Goal: Transaction & Acquisition: Purchase product/service

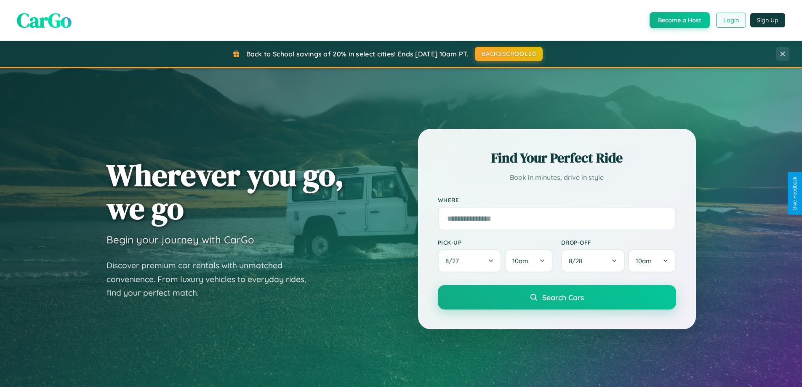
click at [730, 20] on button "Login" at bounding box center [731, 20] width 30 height 15
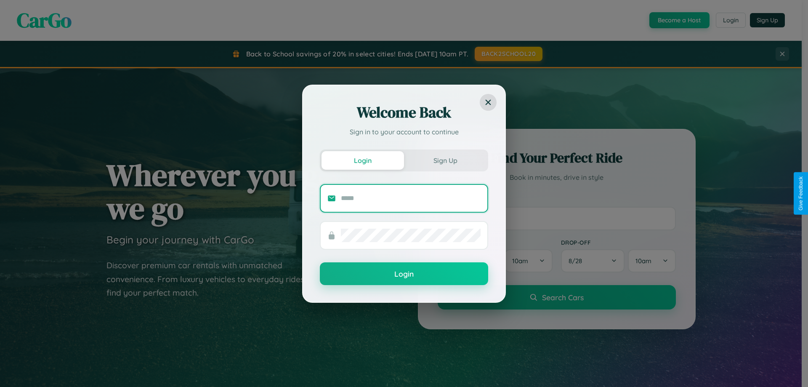
click at [411, 198] on input "text" at bounding box center [411, 197] width 140 height 13
type input "**********"
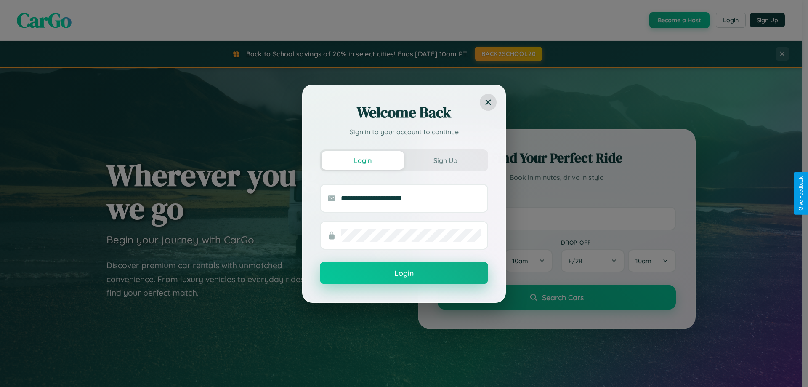
click at [404, 273] on button "Login" at bounding box center [404, 272] width 168 height 23
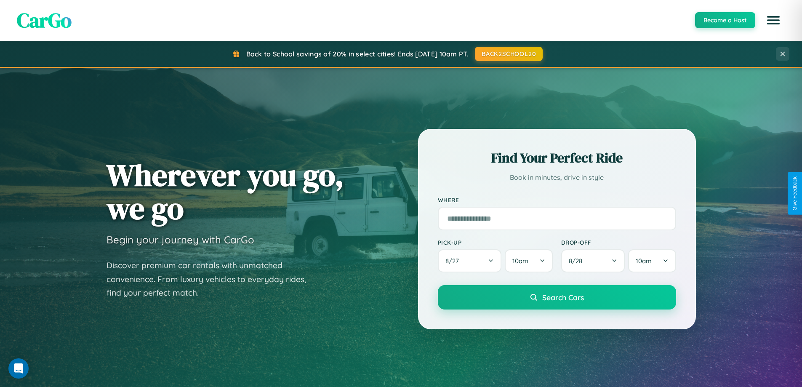
scroll to position [579, 0]
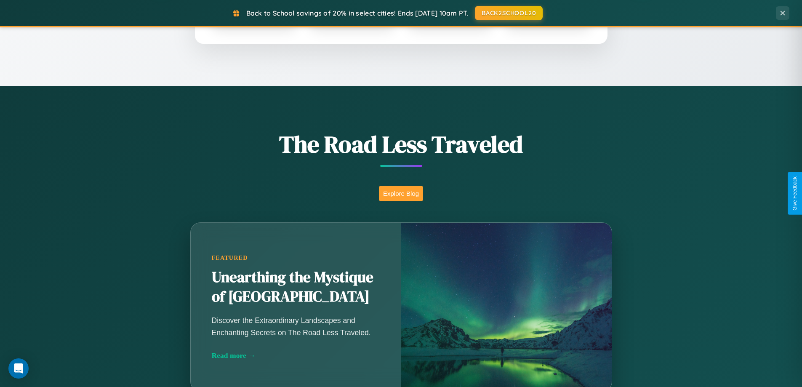
click at [401, 193] on button "Explore Blog" at bounding box center [401, 194] width 44 height 16
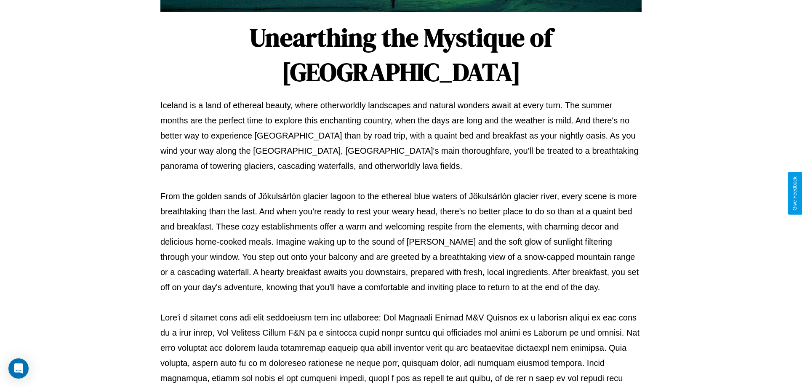
scroll to position [272, 0]
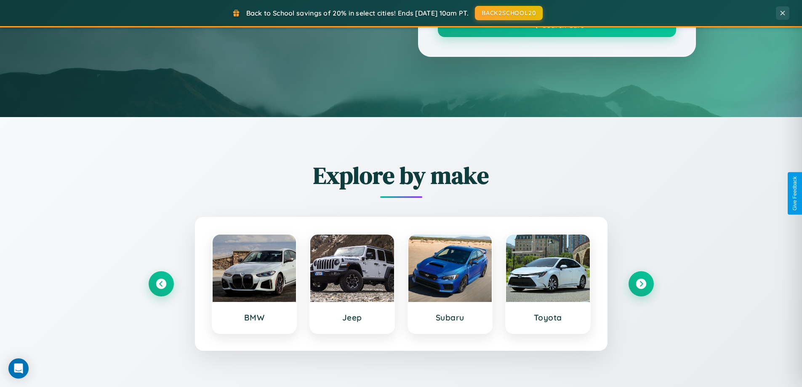
scroll to position [579, 0]
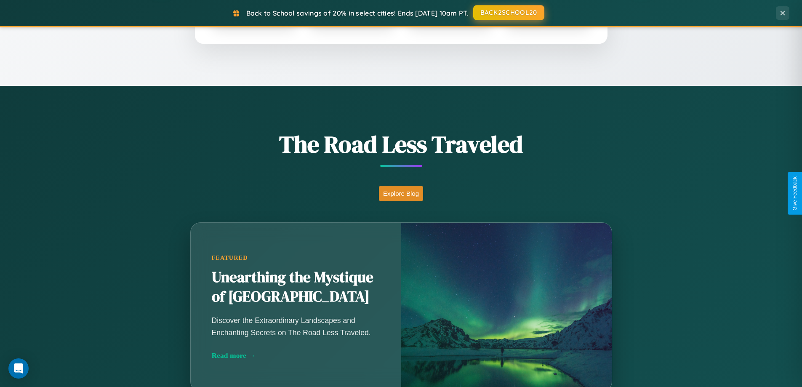
click at [508, 13] on button "BACK2SCHOOL20" at bounding box center [508, 12] width 71 height 15
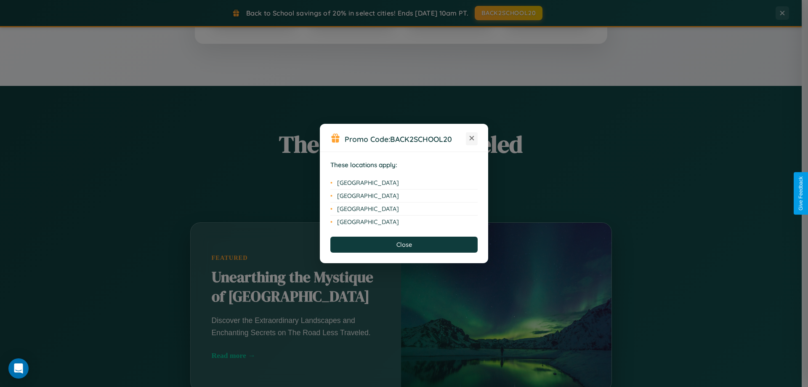
click at [472, 138] on icon at bounding box center [472, 138] width 5 height 5
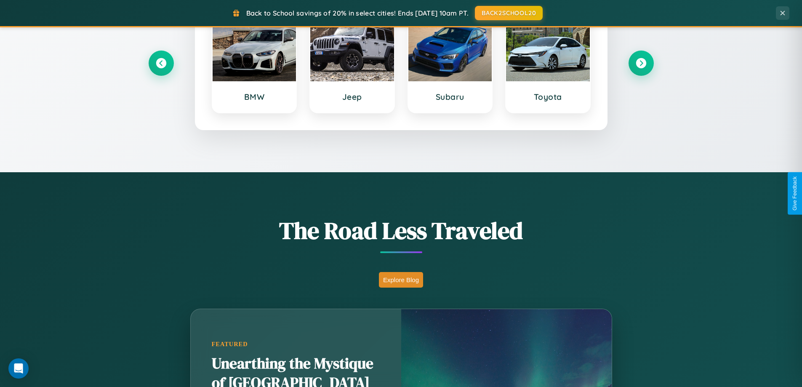
scroll to position [363, 0]
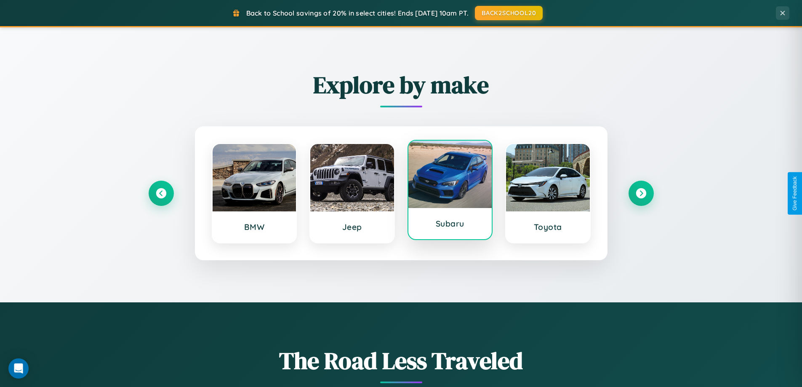
click at [449, 191] on div at bounding box center [450, 174] width 84 height 67
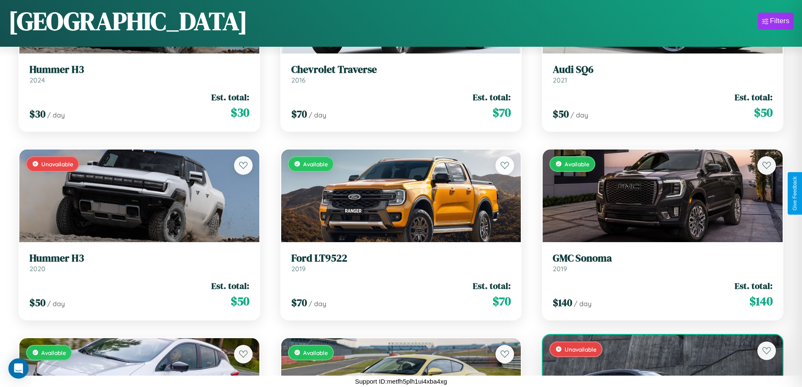
scroll to position [1249, 0]
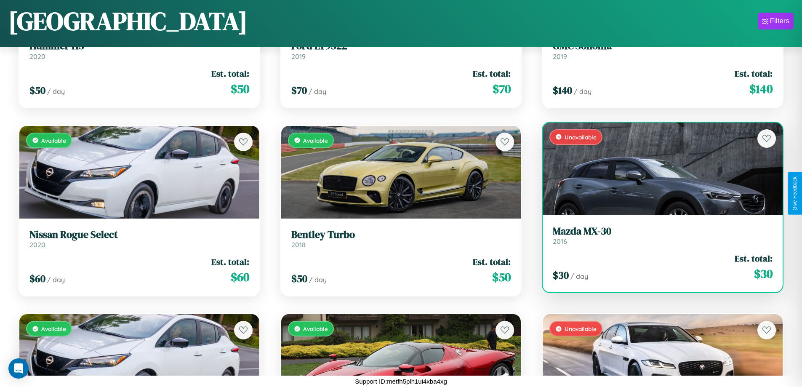
click at [657, 238] on link "Mazda MX-30 2016" at bounding box center [662, 235] width 220 height 21
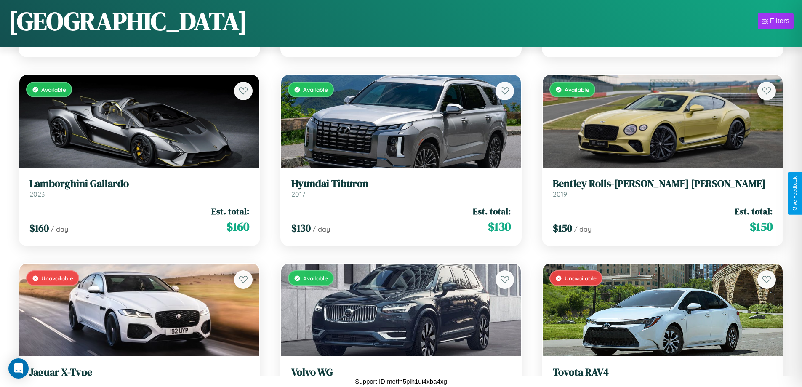
scroll to position [118, 0]
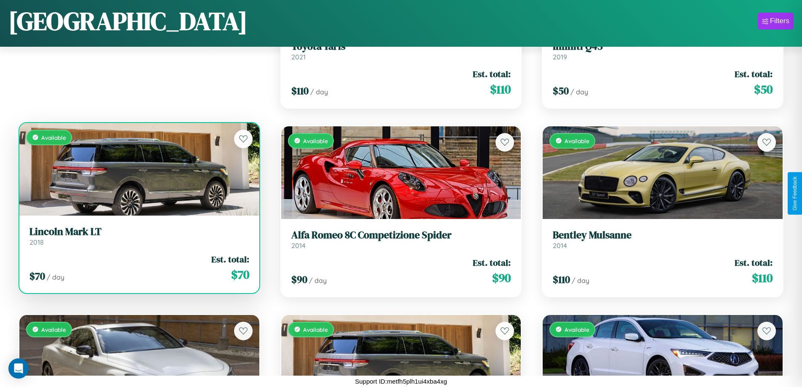
click at [138, 239] on link "Lincoln Mark LT 2018" at bounding box center [139, 236] width 220 height 21
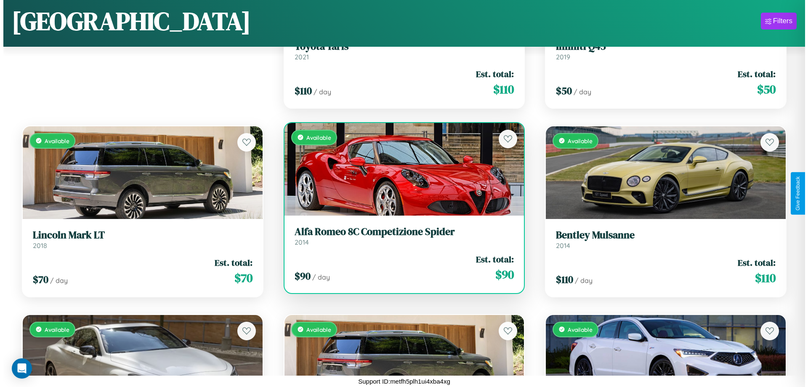
scroll to position [0, 0]
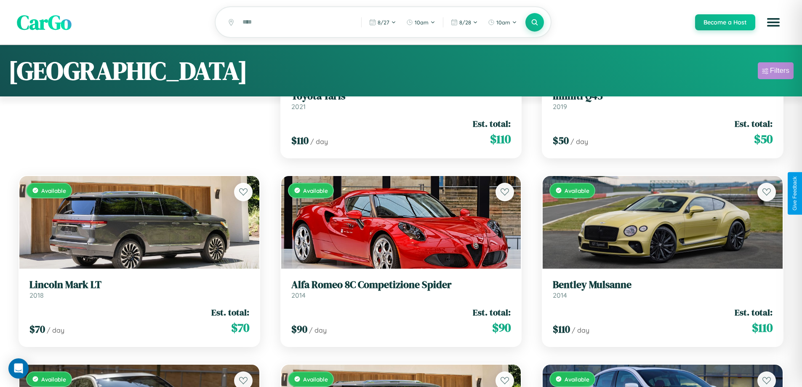
click at [775, 72] on div "Filters" at bounding box center [779, 70] width 19 height 8
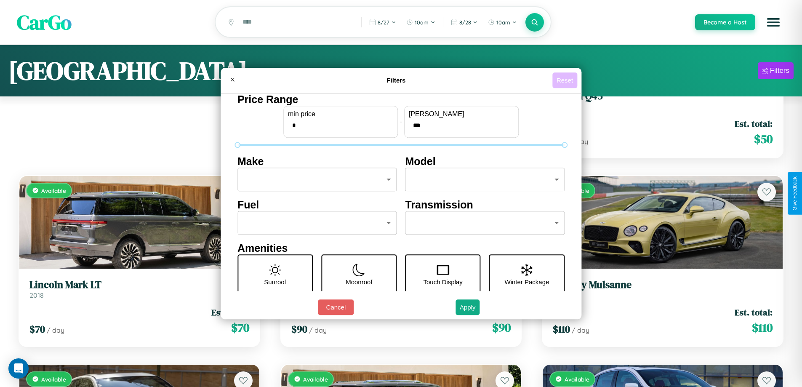
click at [566, 80] on button "Reset" at bounding box center [564, 80] width 25 height 16
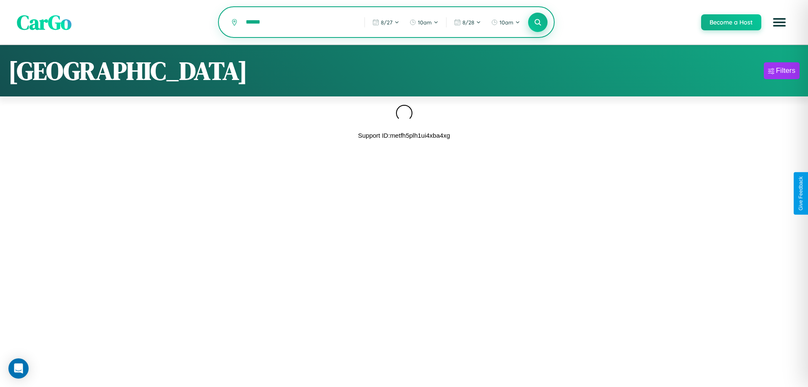
type input "******"
click at [537, 22] on icon at bounding box center [538, 22] width 8 height 8
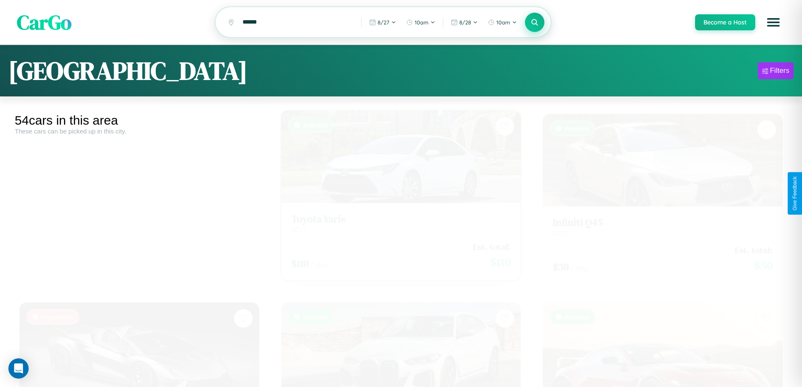
click at [397, 217] on h3 "Toyota Yaris" at bounding box center [401, 211] width 220 height 12
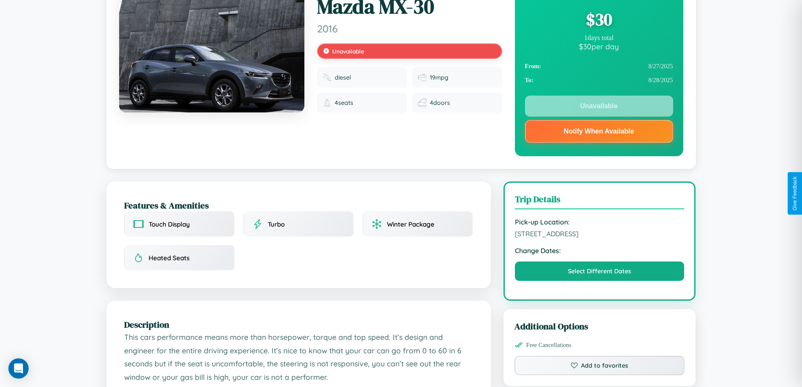
scroll to position [244, 0]
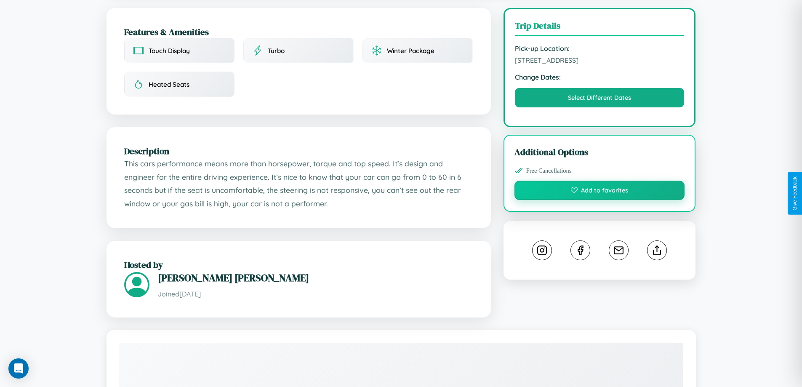
click at [599, 192] on button "Add to favorites" at bounding box center [599, 190] width 170 height 19
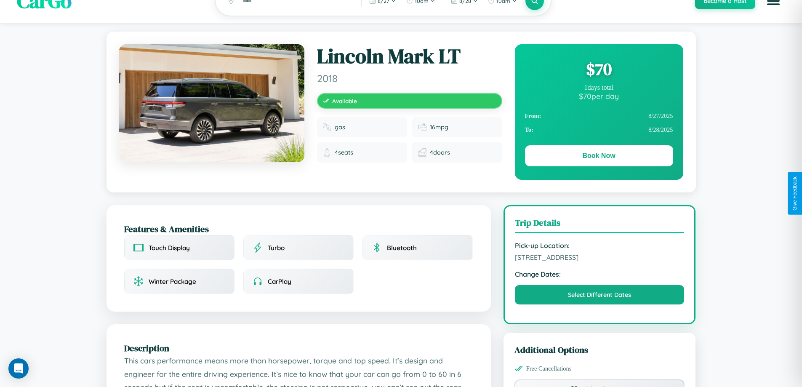
scroll to position [276, 0]
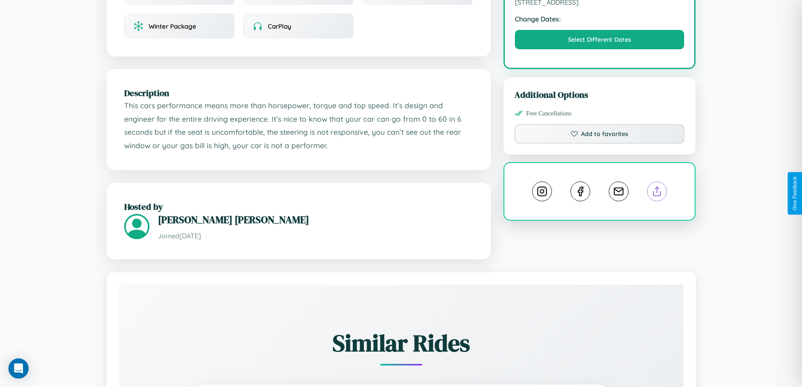
click at [657, 193] on line at bounding box center [657, 190] width 0 height 6
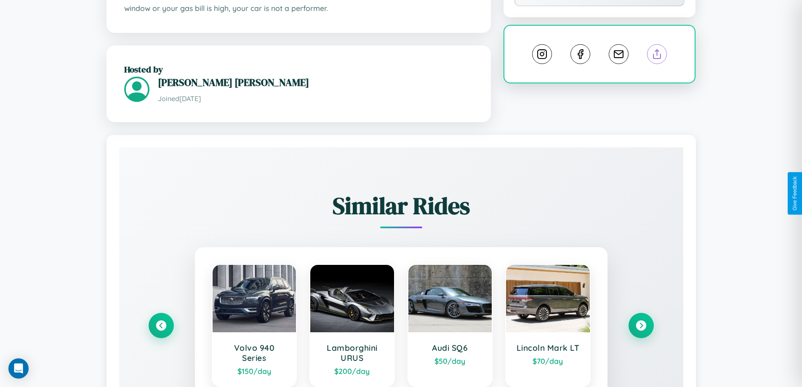
scroll to position [506, 0]
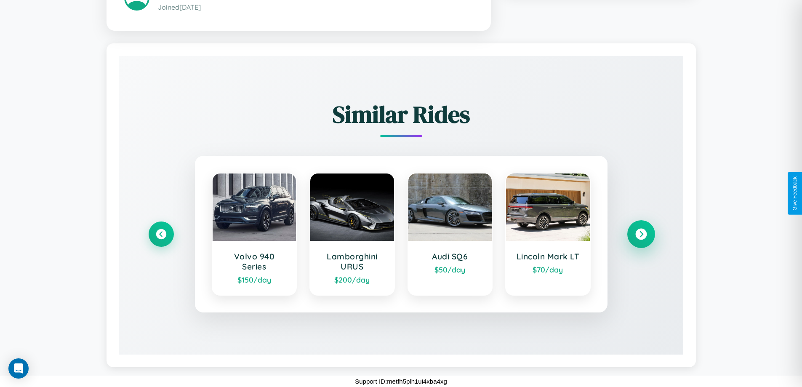
click at [640, 234] on icon at bounding box center [640, 233] width 11 height 11
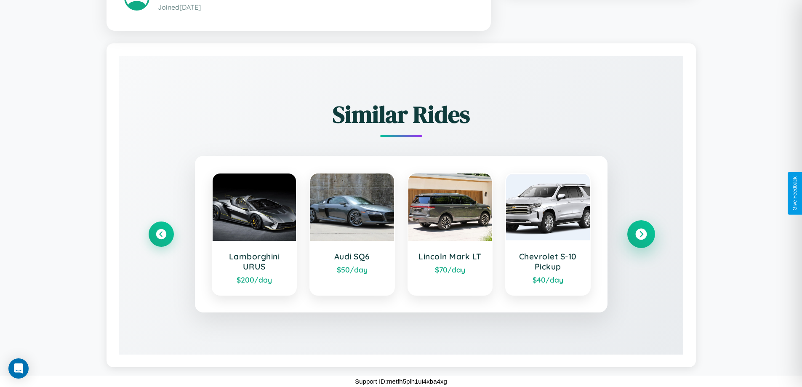
click at [640, 234] on icon at bounding box center [640, 233] width 11 height 11
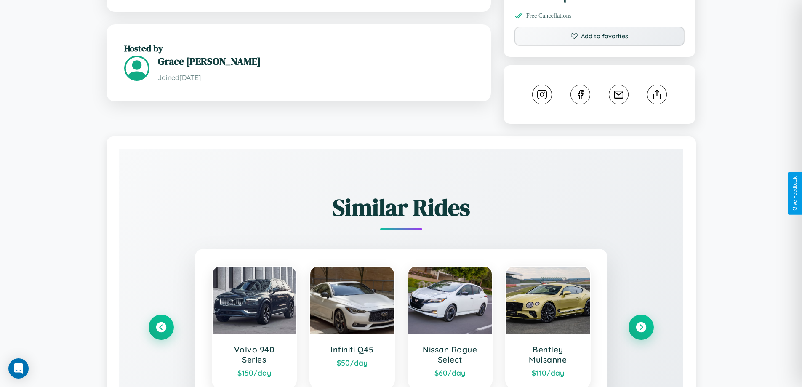
scroll to position [468, 0]
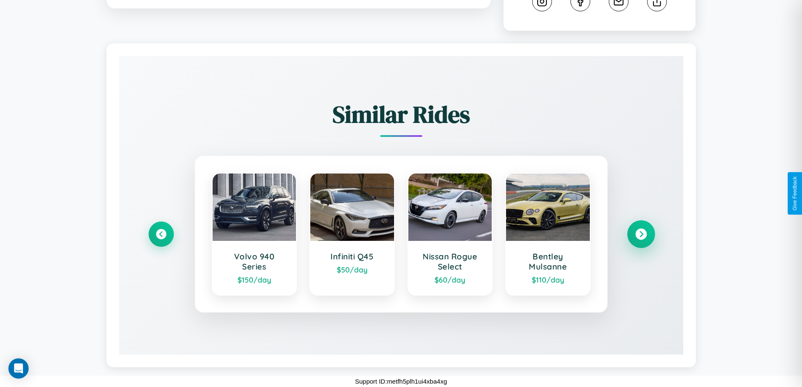
click at [640, 234] on icon at bounding box center [640, 233] width 11 height 11
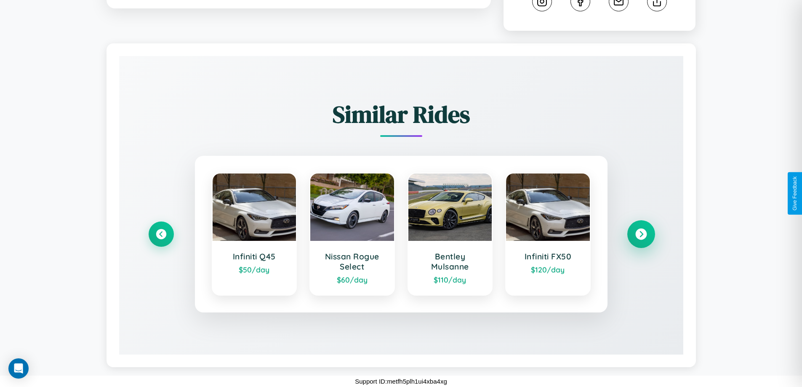
click at [640, 234] on icon at bounding box center [640, 233] width 11 height 11
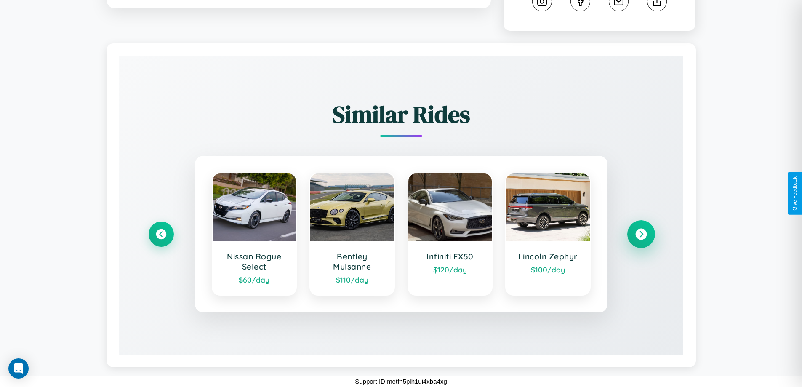
click at [640, 234] on icon at bounding box center [640, 233] width 11 height 11
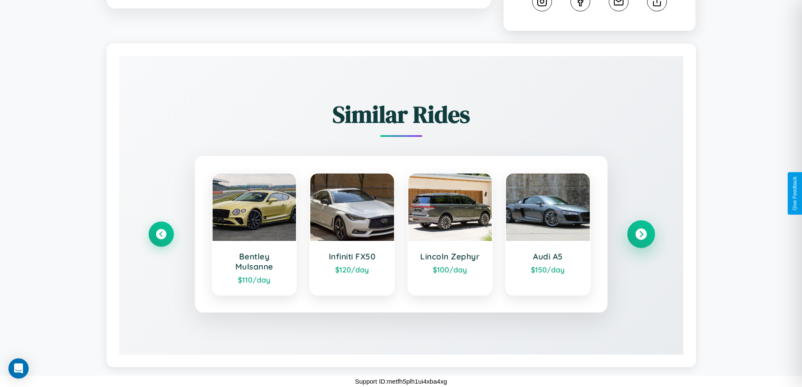
click at [640, 234] on icon at bounding box center [640, 233] width 11 height 11
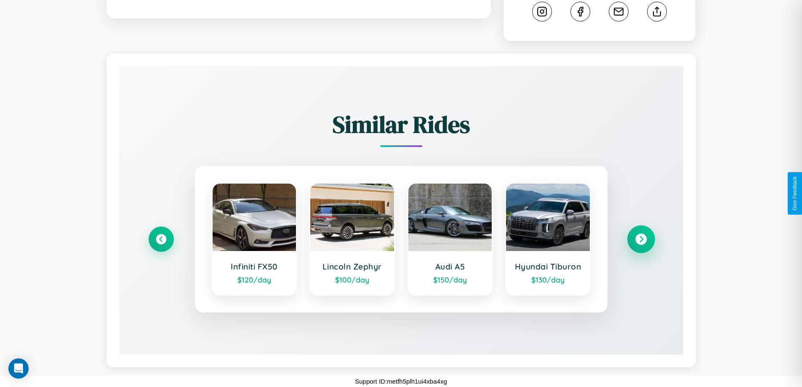
click at [640, 234] on icon at bounding box center [640, 239] width 11 height 11
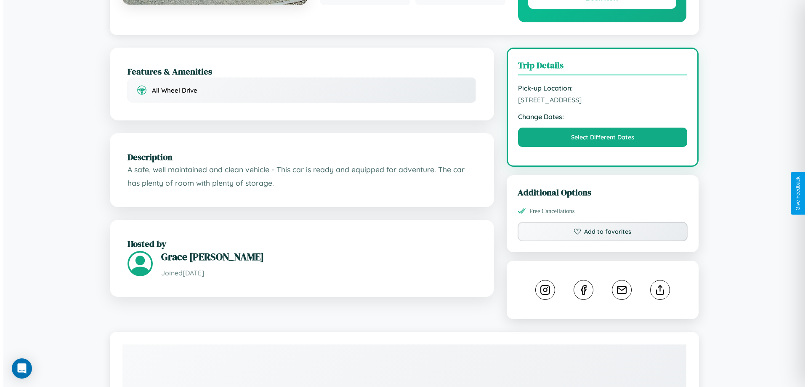
scroll to position [0, 0]
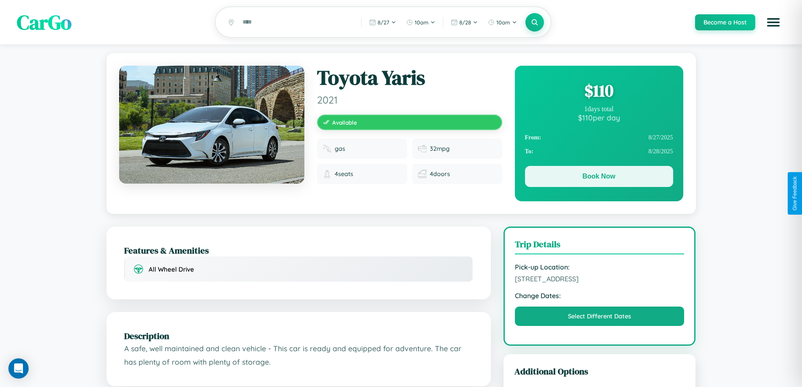
click at [598, 178] on button "Book Now" at bounding box center [599, 176] width 148 height 21
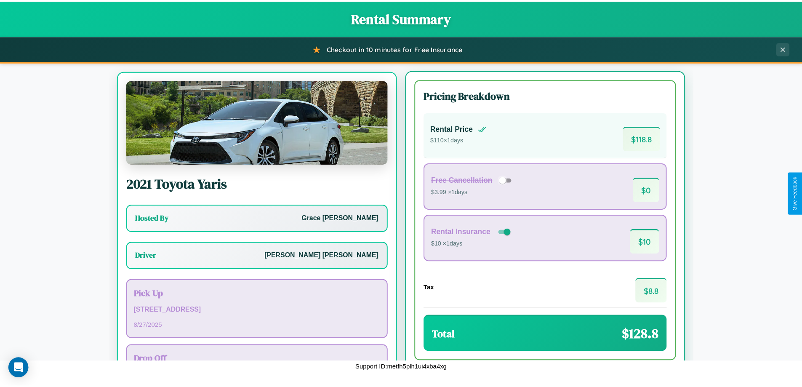
scroll to position [39, 0]
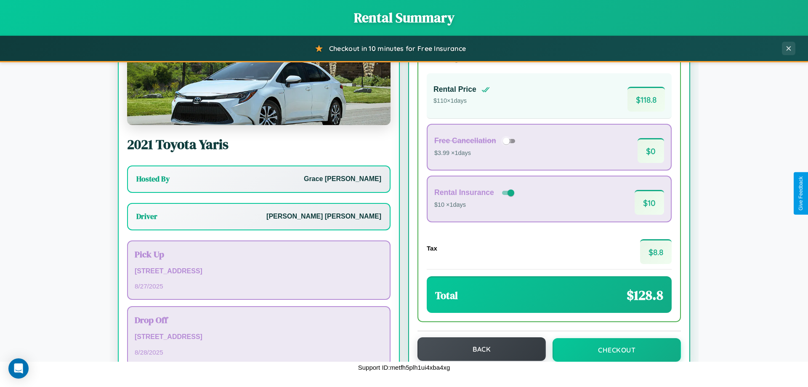
click at [478, 349] on button "Back" at bounding box center [481, 349] width 128 height 24
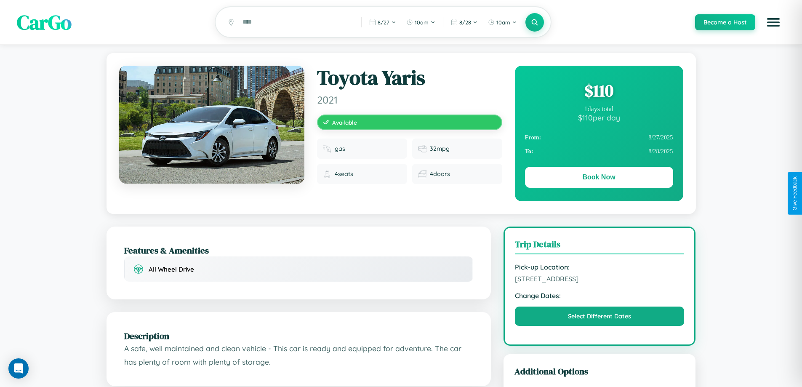
click at [598, 92] on div "$ 110" at bounding box center [599, 90] width 148 height 23
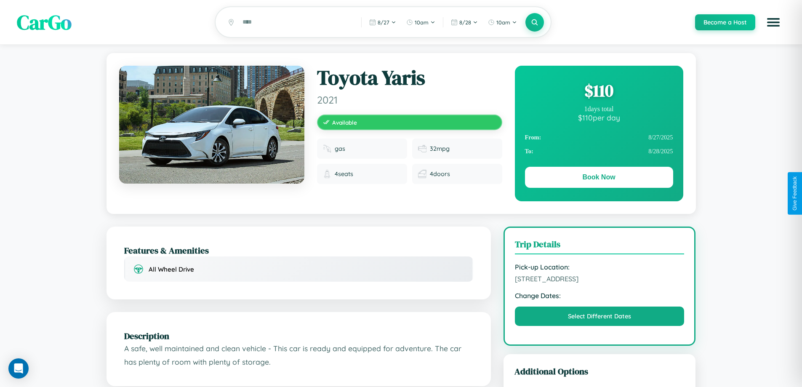
click at [598, 92] on div "$ 110" at bounding box center [599, 90] width 148 height 23
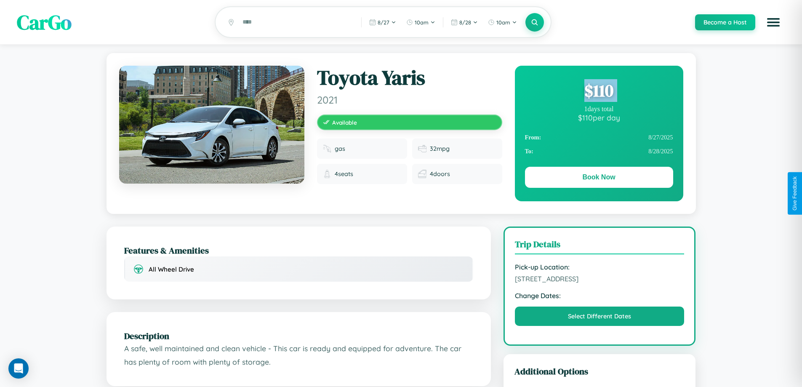
click at [598, 92] on div "$ 110" at bounding box center [599, 90] width 148 height 23
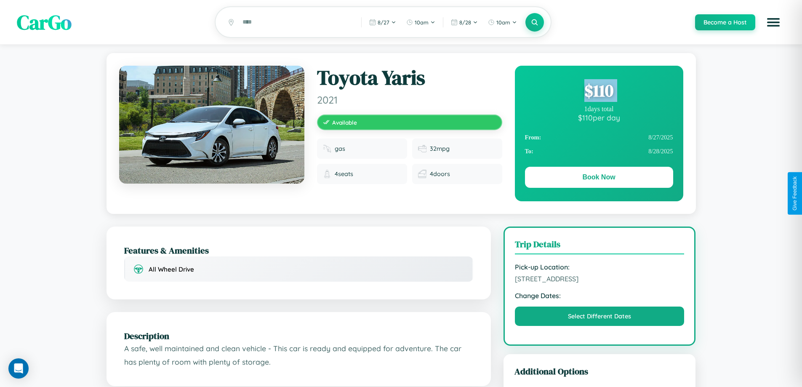
click at [598, 92] on div "$ 110" at bounding box center [599, 90] width 148 height 23
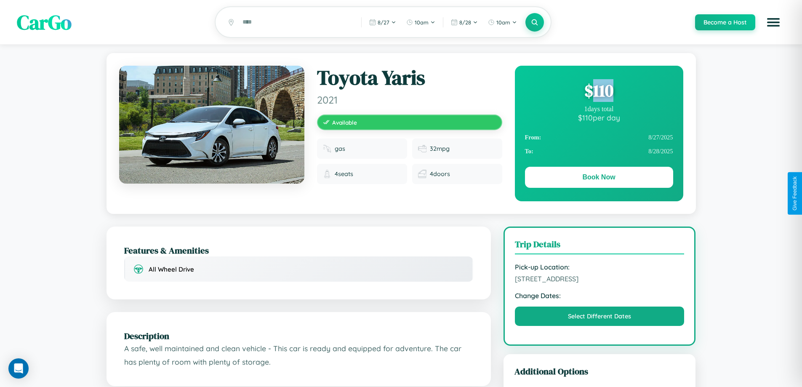
click at [598, 92] on div "$ 110" at bounding box center [599, 90] width 148 height 23
